Goal: Transaction & Acquisition: Download file/media

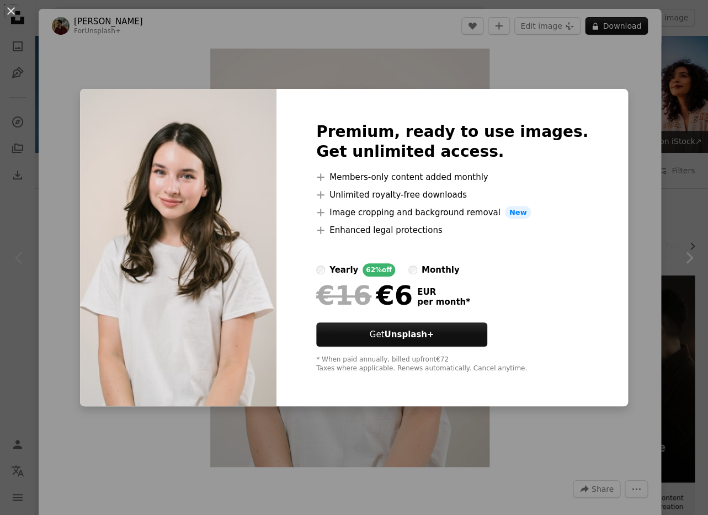
click at [592, 90] on div "Premium, ready to use images. Get unlimited access. A plus sign Members-only co…" at bounding box center [451, 248] width 351 height 318
click at [595, 61] on div "An X shape Premium, ready to use images. Get unlimited access. A plus sign Memb…" at bounding box center [354, 257] width 708 height 515
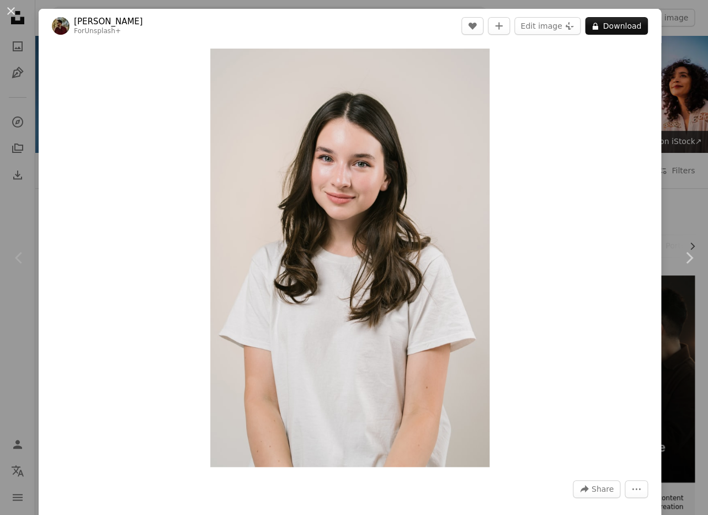
click at [687, 93] on div "An X shape Chevron left Chevron right [PERSON_NAME] For Unsplash+ A heart A plu…" at bounding box center [354, 257] width 708 height 515
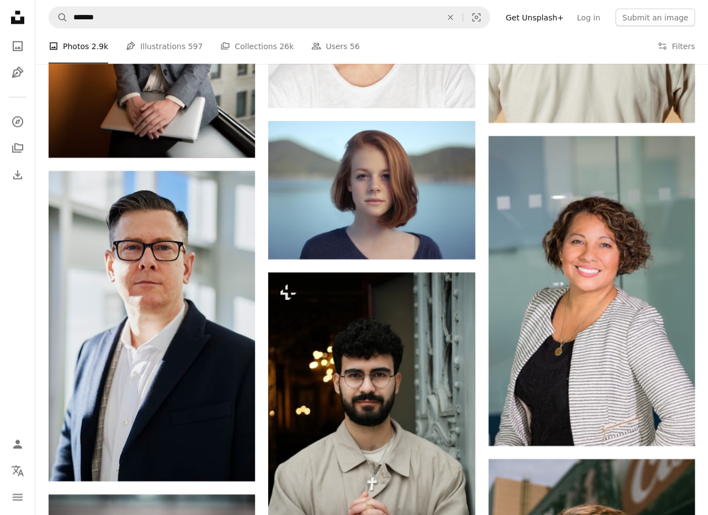
scroll to position [750, 0]
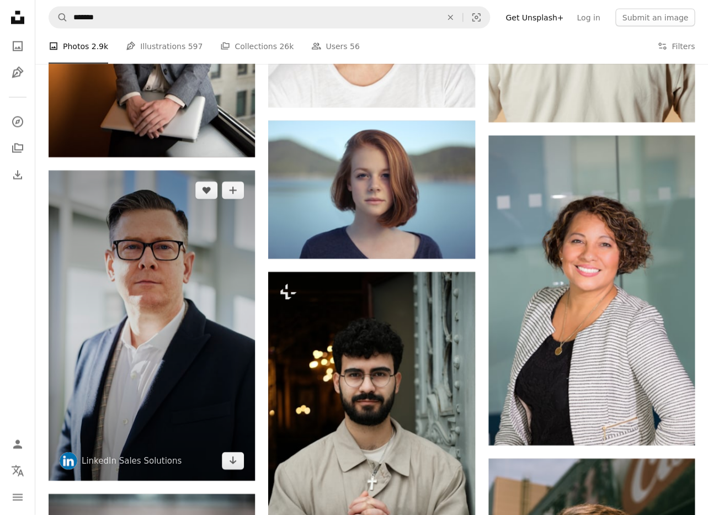
click at [201, 350] on img at bounding box center [152, 324] width 206 height 309
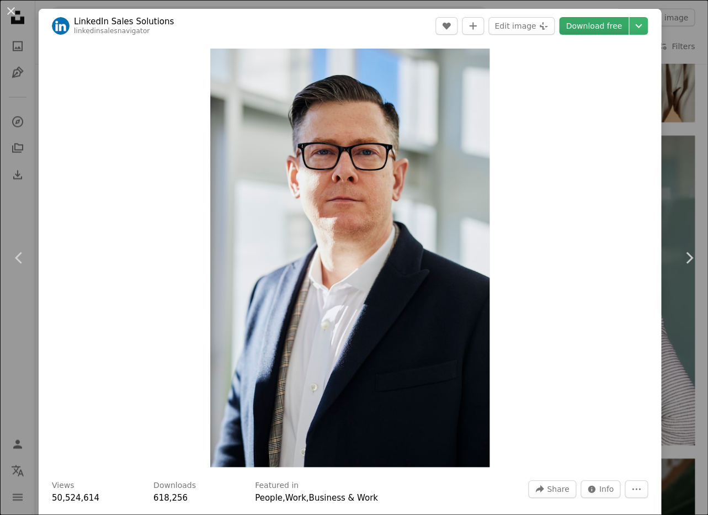
click at [590, 30] on link "Download free" at bounding box center [594, 26] width 70 height 18
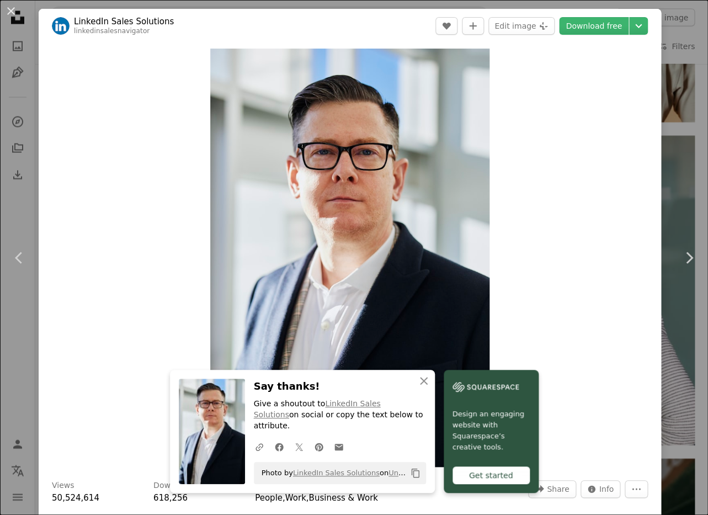
click at [687, 168] on div "An X shape Chevron left Chevron right LinkedIn Sales Solutions linkedinsalesnav…" at bounding box center [354, 257] width 708 height 515
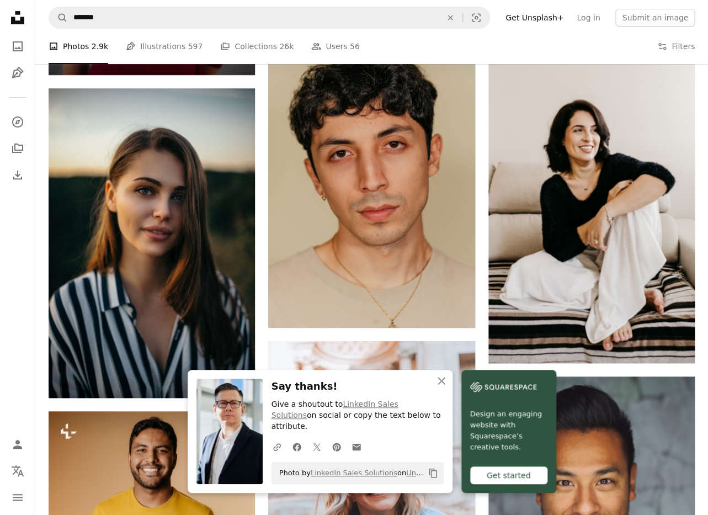
scroll to position [1552, 0]
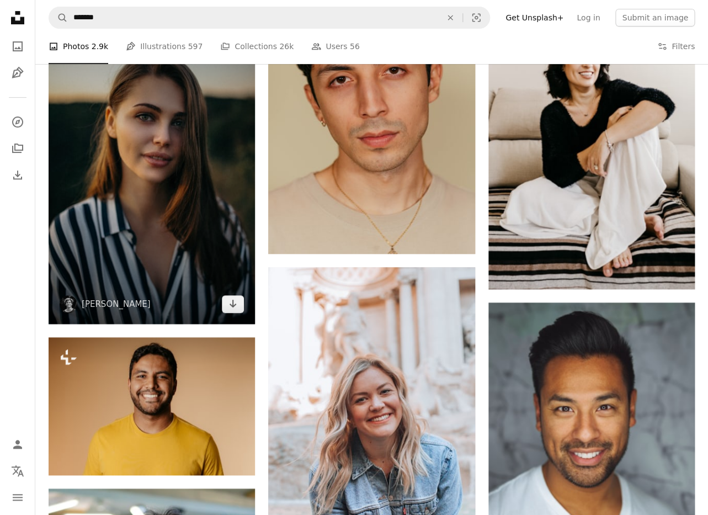
click at [140, 205] on img at bounding box center [152, 168] width 206 height 309
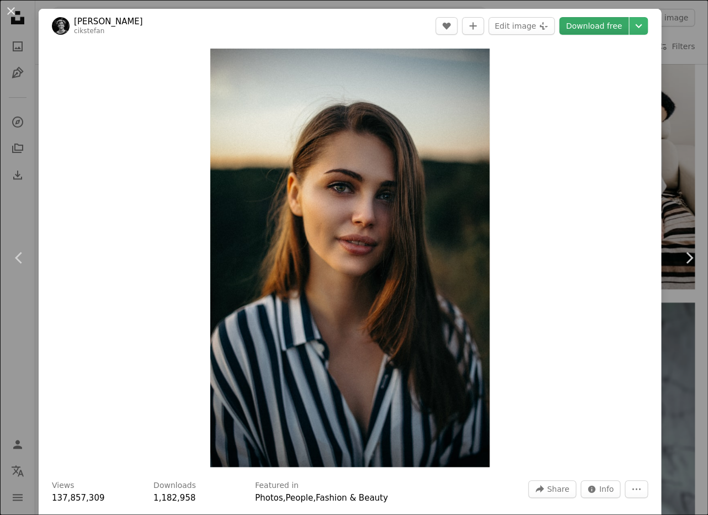
click at [628, 26] on link "Download free" at bounding box center [594, 26] width 70 height 18
